Goal: Transaction & Acquisition: Purchase product/service

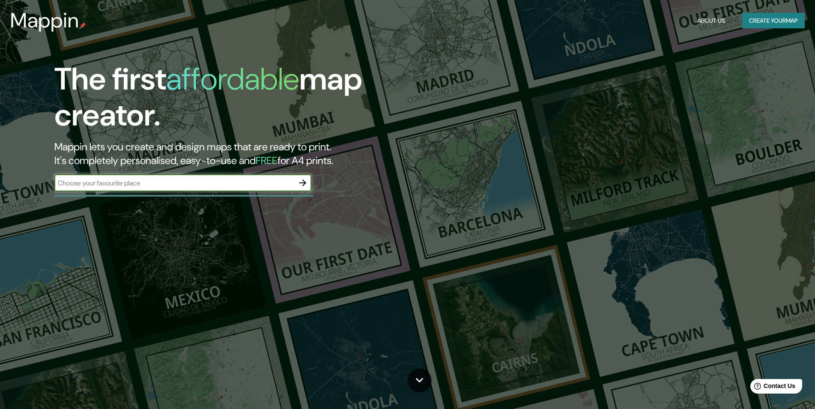
click at [126, 185] on input "text" at bounding box center [174, 183] width 240 height 10
type input "bARCELONA"
click at [306, 185] on icon "button" at bounding box center [303, 183] width 10 height 10
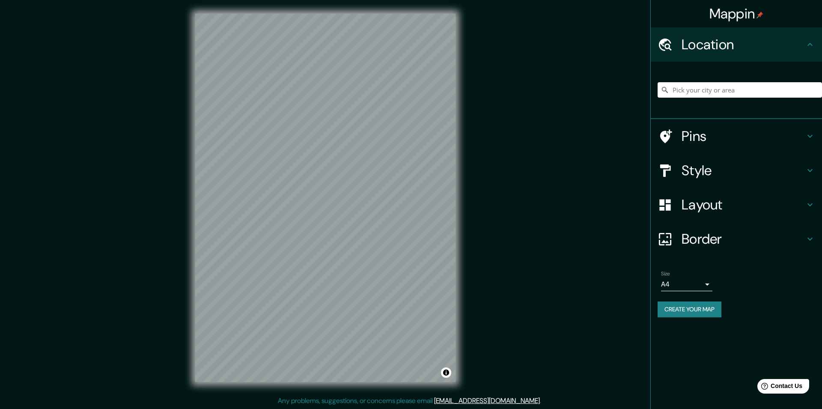
click at [699, 126] on div "Pins" at bounding box center [736, 136] width 171 height 34
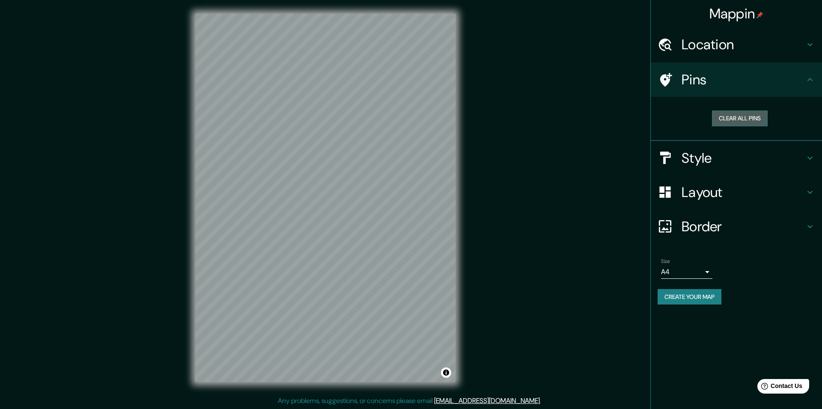
click at [733, 122] on button "Clear all pins" at bounding box center [740, 119] width 56 height 16
click at [728, 42] on h4 "Location" at bounding box center [743, 44] width 123 height 17
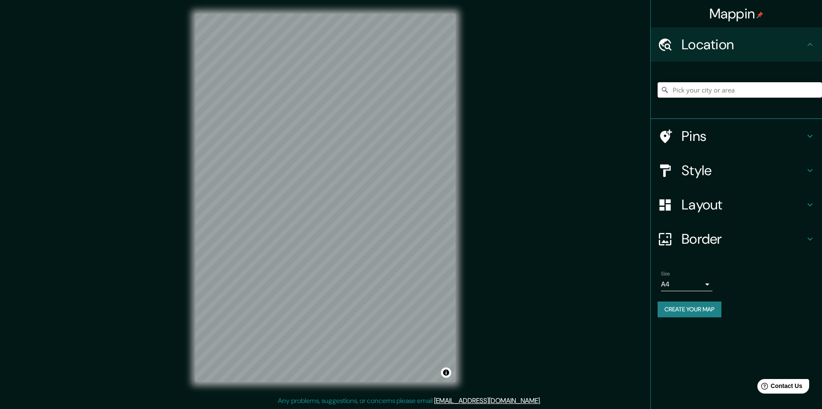
click at [716, 95] on input "Pick your city or area" at bounding box center [740, 89] width 164 height 15
type input "[STREET_ADDRESS]"
click at [772, 133] on h4 "Pins" at bounding box center [743, 136] width 123 height 17
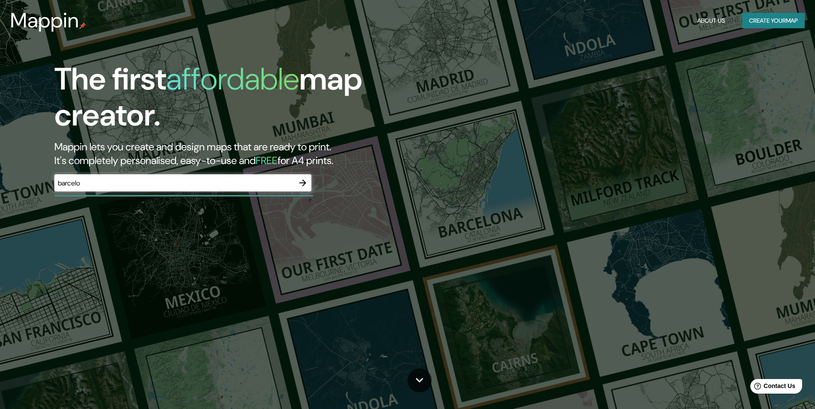
click at [256, 189] on div "barcelo ​" at bounding box center [182, 182] width 257 height 17
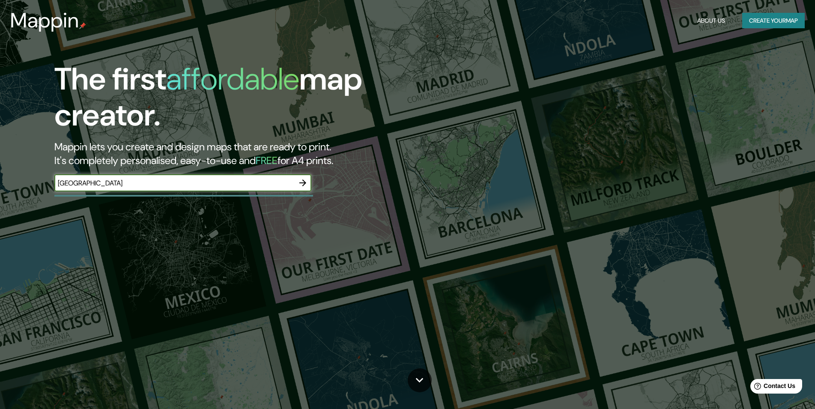
type input "[GEOGRAPHIC_DATA]"
click at [302, 181] on icon "button" at bounding box center [303, 183] width 10 height 10
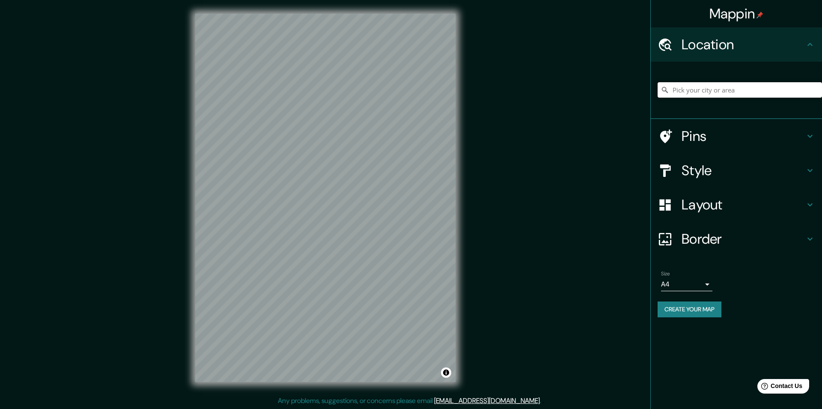
click at [729, 91] on input "Pick your city or area" at bounding box center [740, 89] width 164 height 15
type input "p"
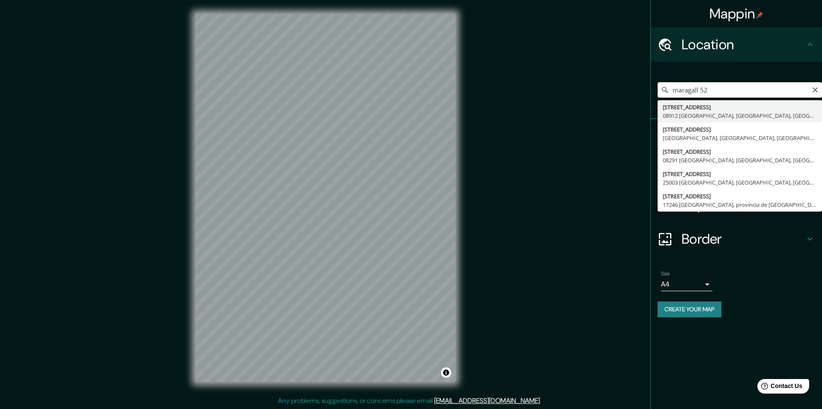
click at [673, 88] on input "maragall 52" at bounding box center [740, 89] width 164 height 15
type input "[STREET_ADDRESS]"
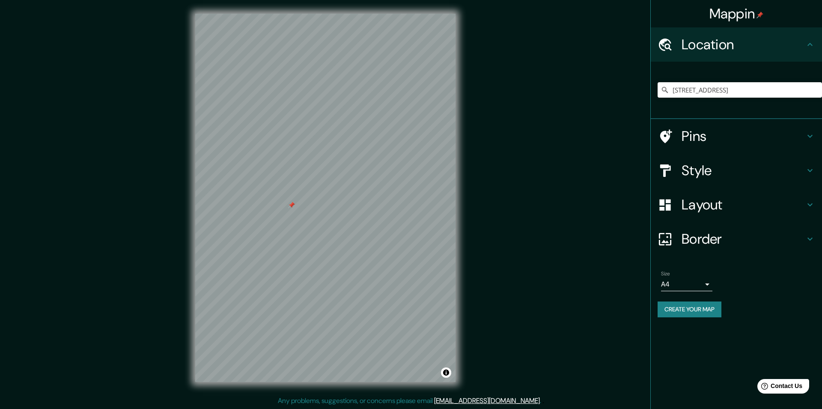
click at [802, 170] on h4 "Style" at bounding box center [743, 170] width 123 height 17
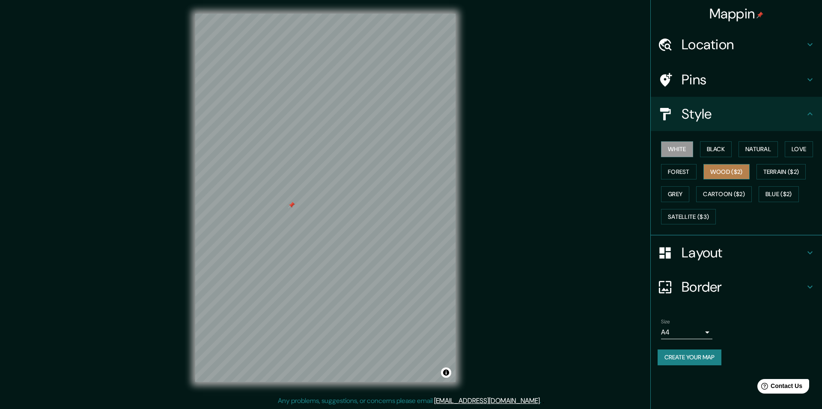
click at [720, 176] on button "Wood ($2)" at bounding box center [727, 172] width 46 height 16
click at [679, 149] on button "White" at bounding box center [677, 149] width 32 height 16
click at [692, 257] on h4 "Layout" at bounding box center [743, 252] width 123 height 17
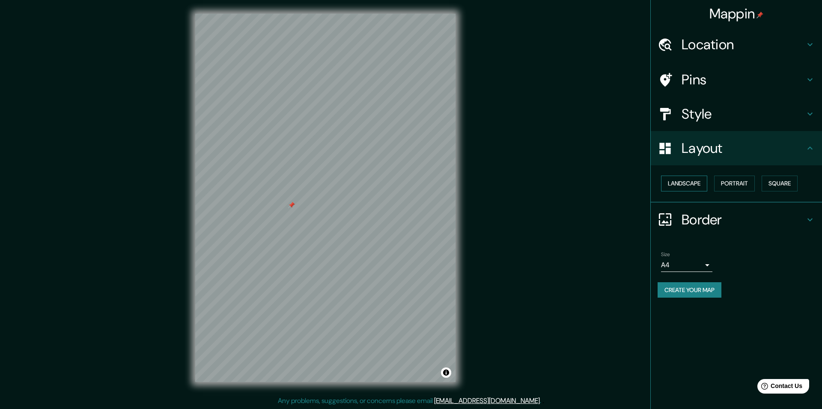
click at [693, 184] on button "Landscape" at bounding box center [684, 184] width 46 height 16
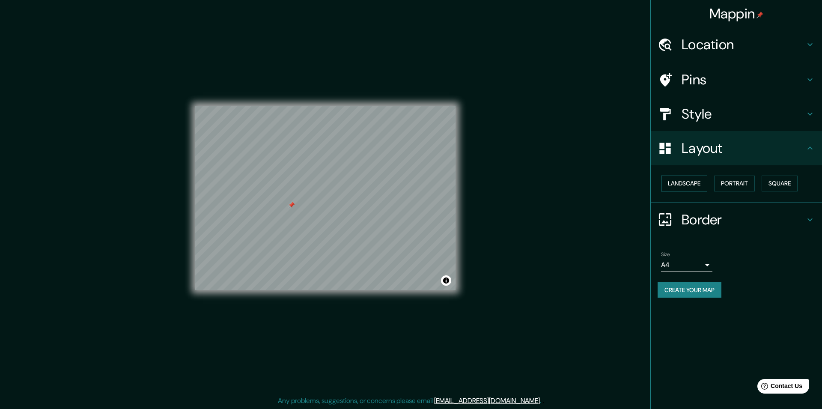
click at [693, 184] on button "Landscape" at bounding box center [684, 184] width 46 height 16
click at [734, 181] on button "Portrait" at bounding box center [734, 184] width 41 height 16
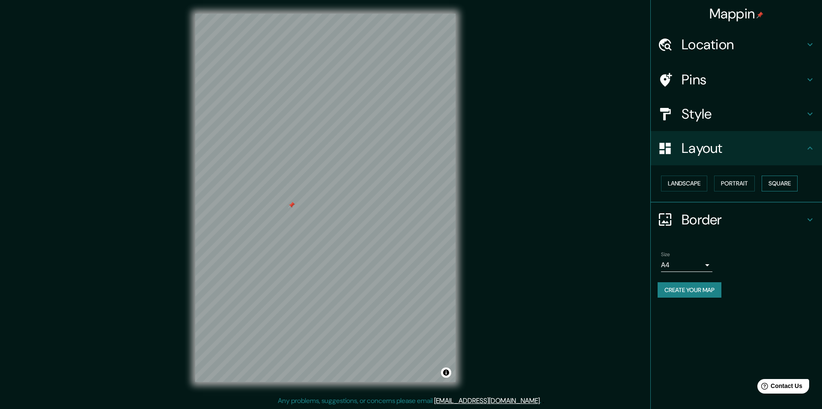
click at [772, 181] on button "Square" at bounding box center [780, 184] width 36 height 16
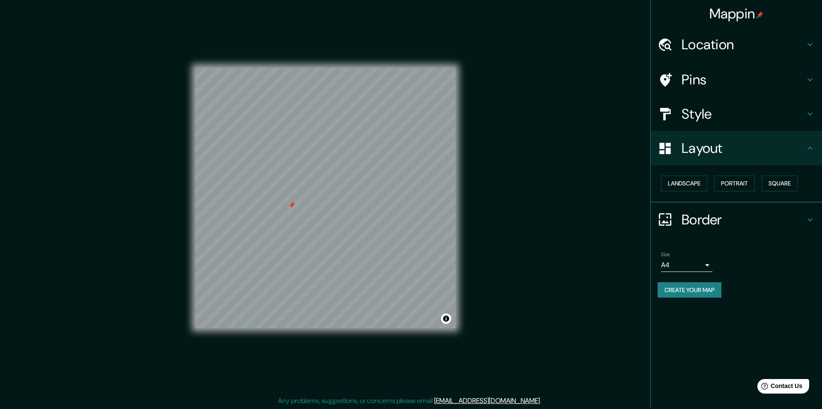
click at [716, 186] on div "Landscape [GEOGRAPHIC_DATA]" at bounding box center [740, 183] width 164 height 23
click at [681, 187] on button "Landscape" at bounding box center [684, 184] width 46 height 16
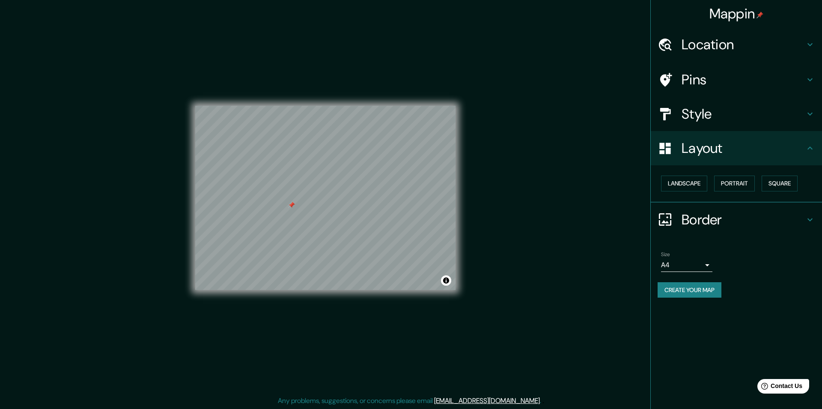
click at [751, 155] on h4 "Layout" at bounding box center [743, 148] width 123 height 17
